Goal: Information Seeking & Learning: Learn about a topic

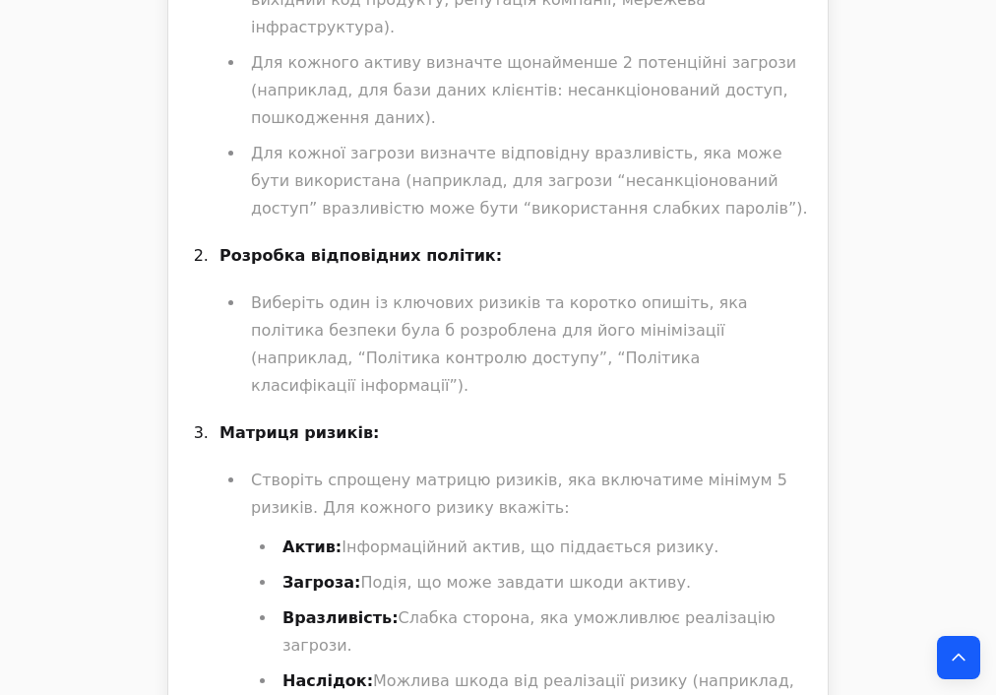
scroll to position [3699, 0]
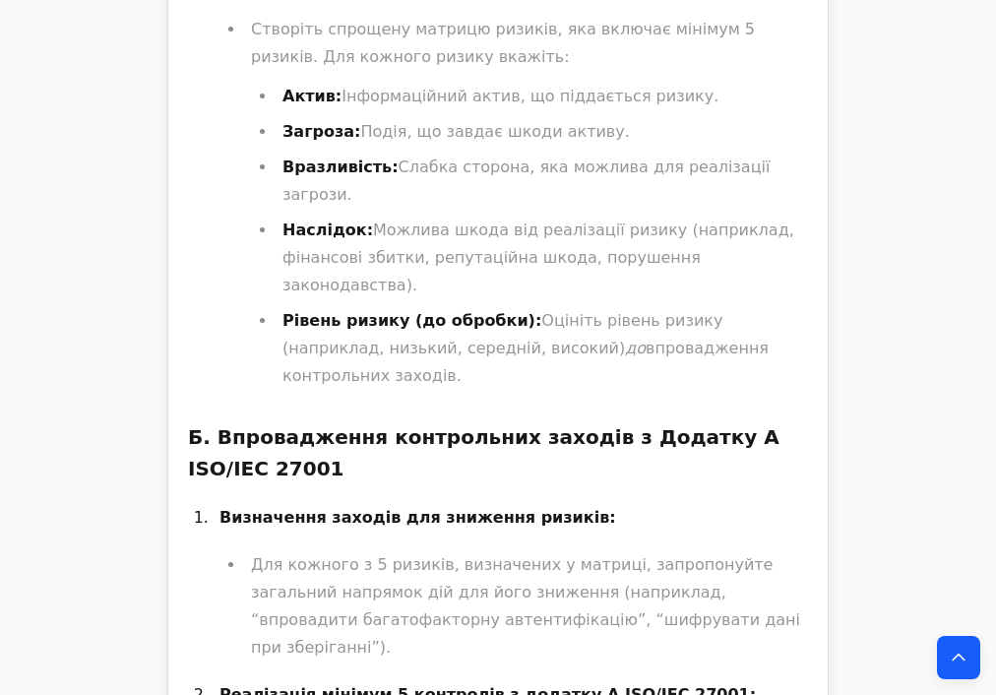
scroll to position [4329, 0]
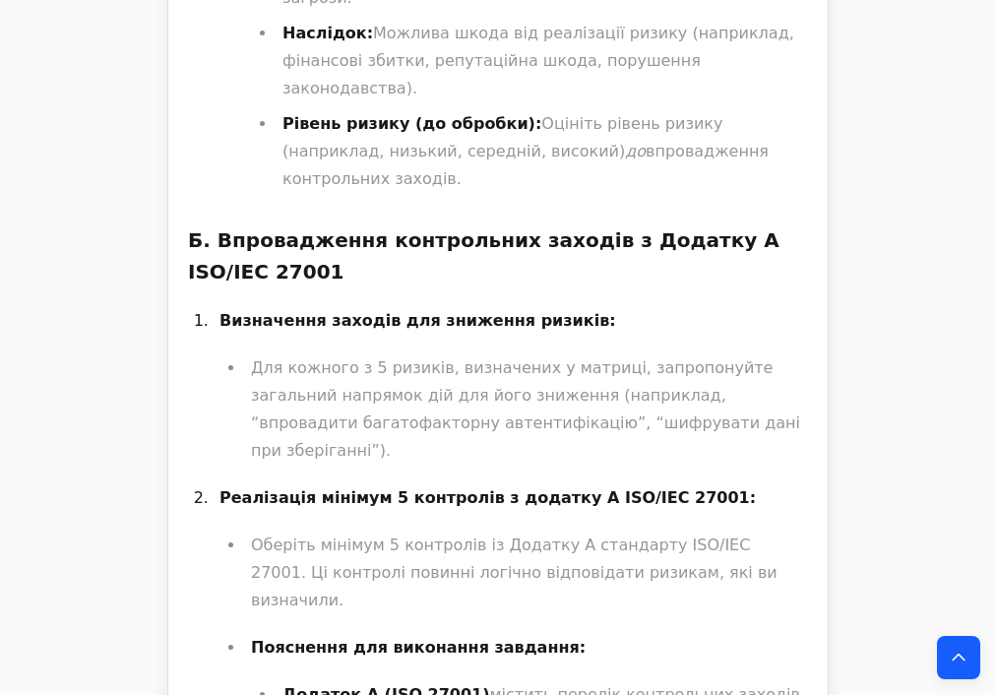
drag, startPoint x: 538, startPoint y: 240, endPoint x: 566, endPoint y: 240, distance: 27.5
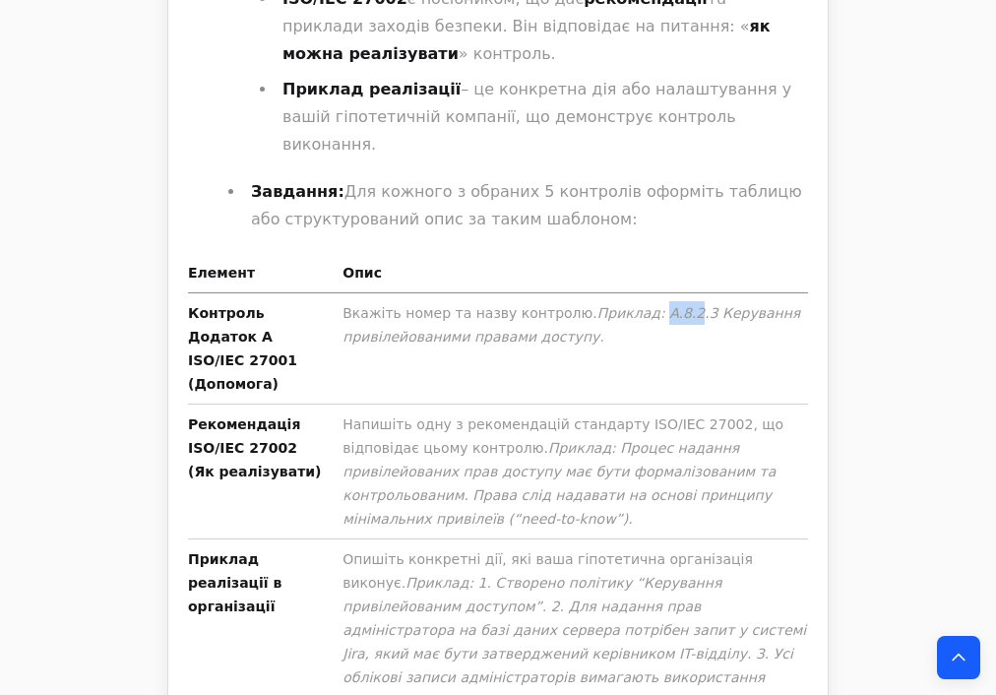
scroll to position [5116, 0]
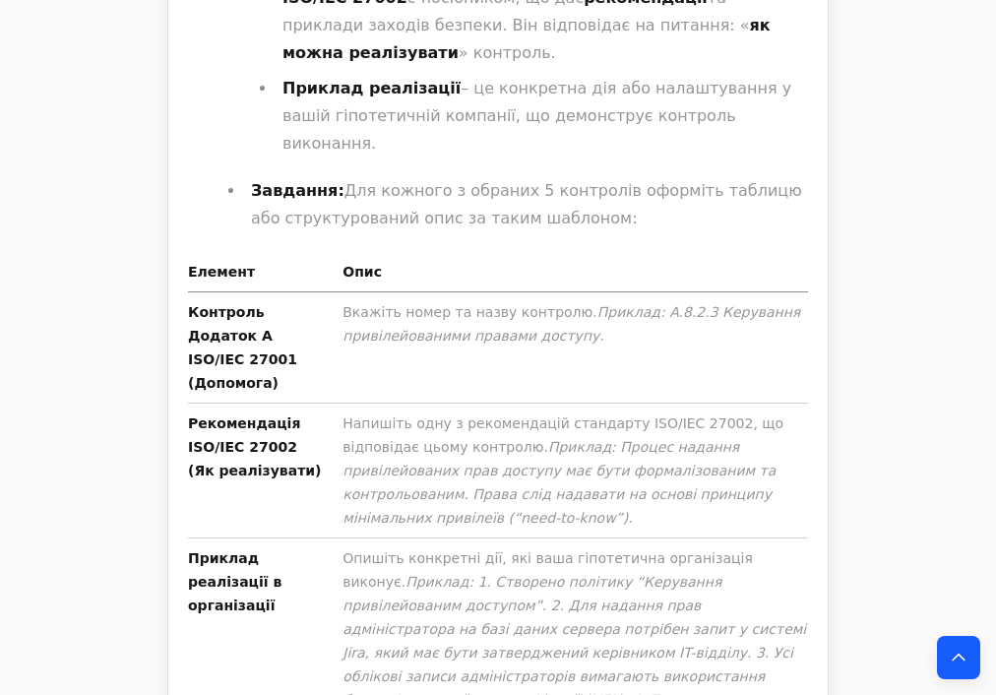
drag, startPoint x: 278, startPoint y: 438, endPoint x: 468, endPoint y: 436, distance: 189.9
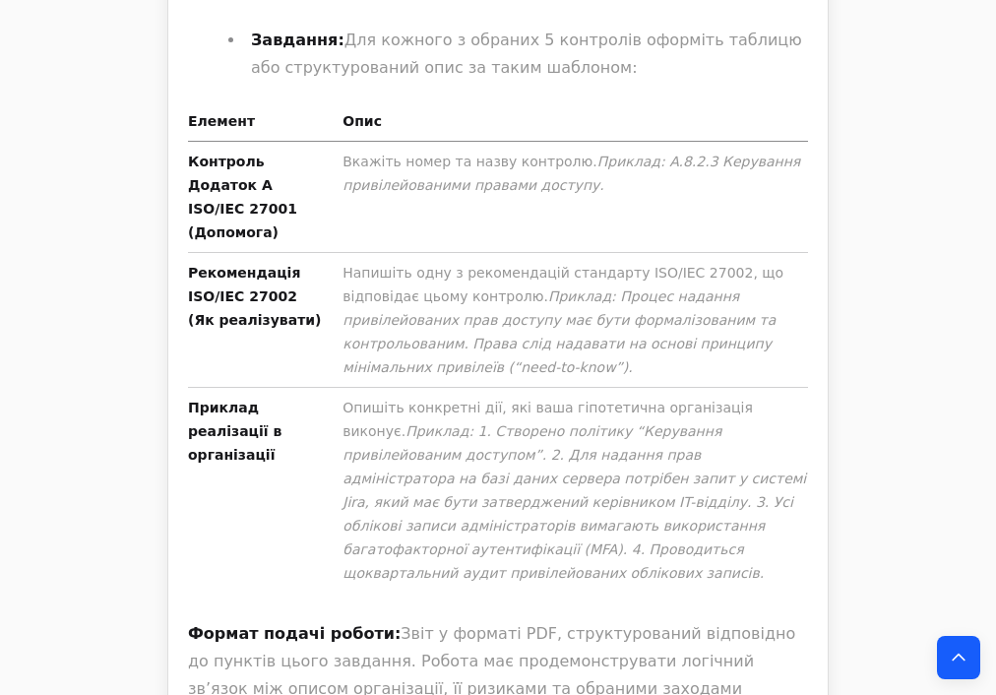
scroll to position [5274, 0]
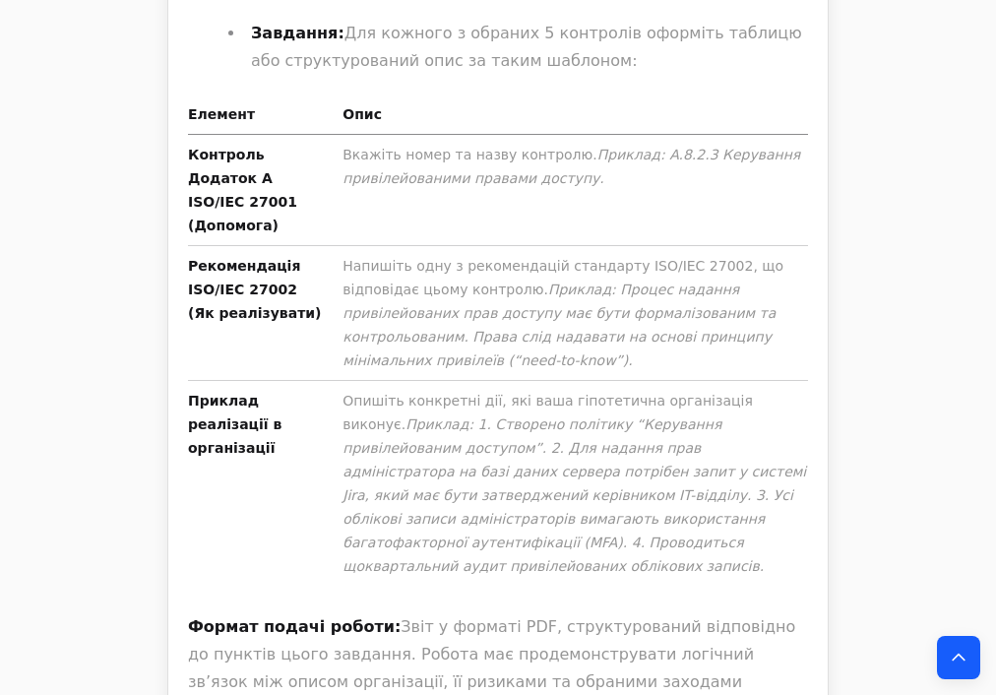
drag, startPoint x: 676, startPoint y: 252, endPoint x: 317, endPoint y: 313, distance: 364.3
copy li "Його головна ідея – це безперервний цикл Plan-Do-Check-Act (PDCA) . У цій лабор…"
